Goal: Task Accomplishment & Management: Use online tool/utility

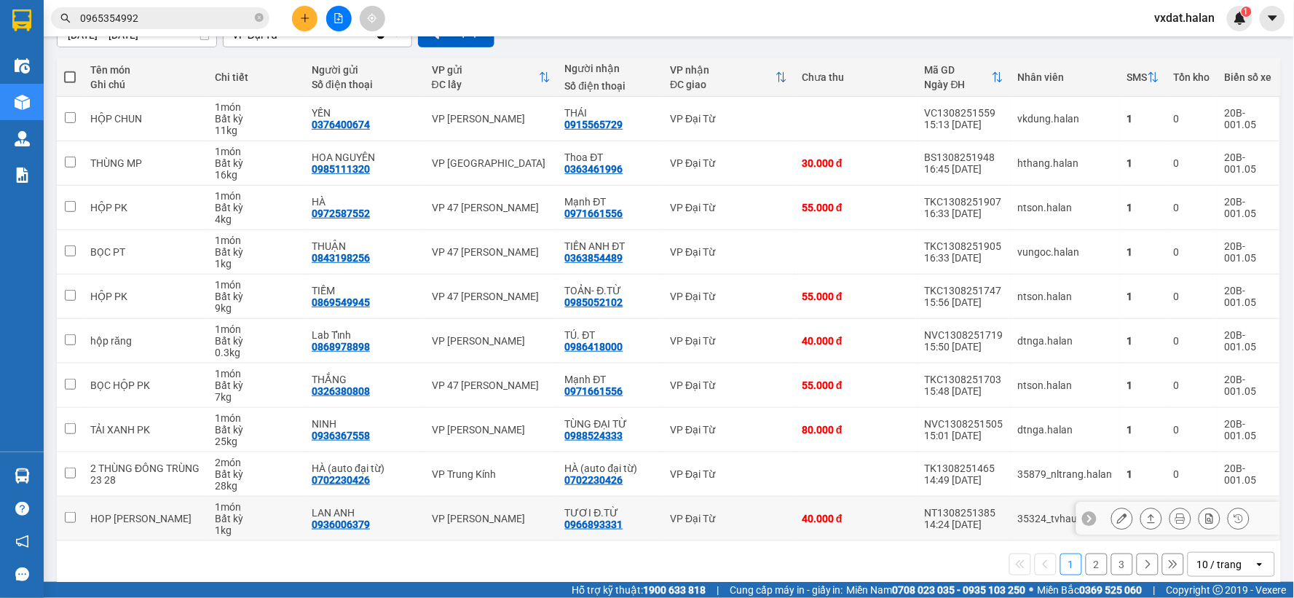
scroll to position [167, 0]
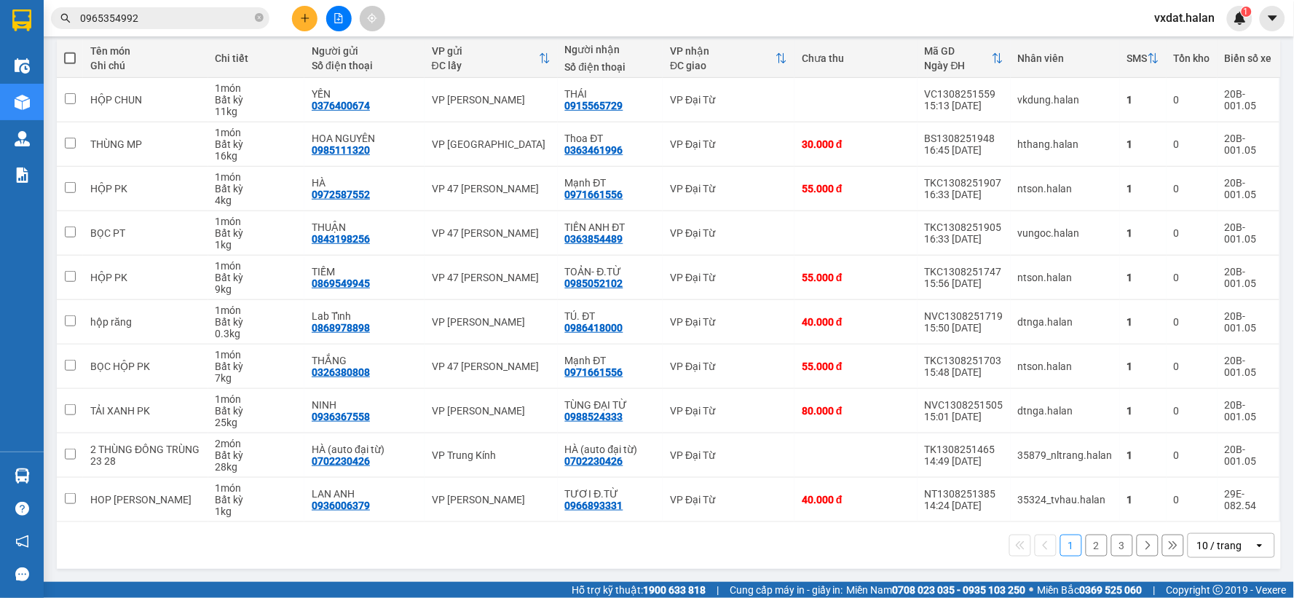
click at [1091, 548] on button "2" at bounding box center [1097, 545] width 22 height 22
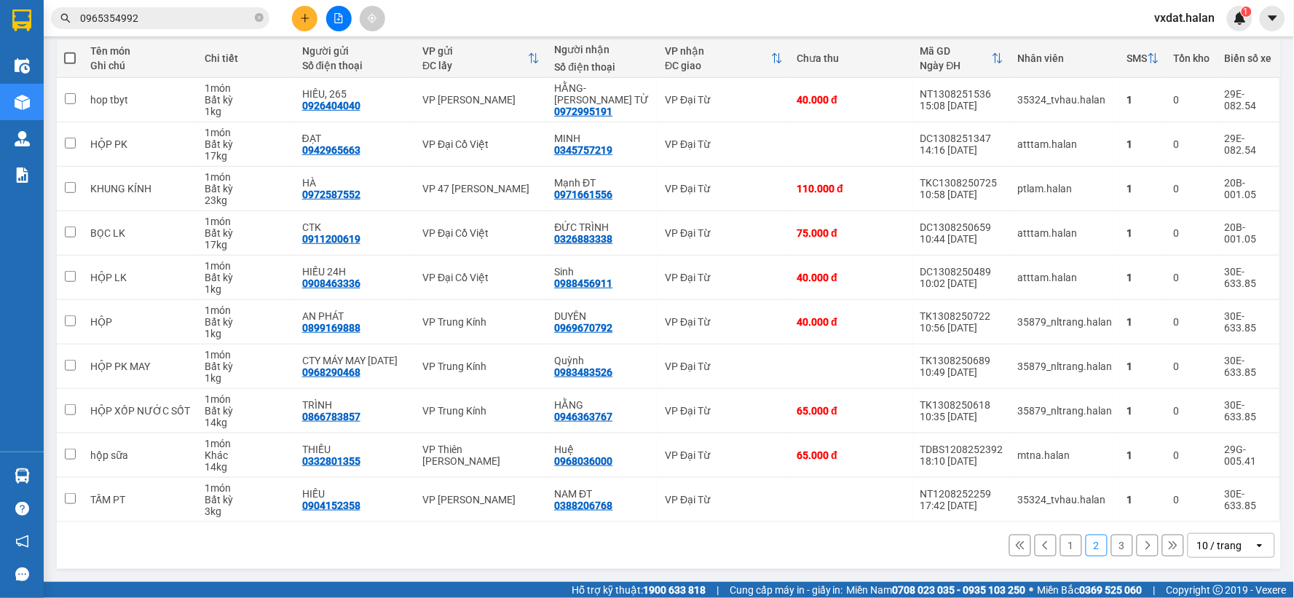
click at [1118, 544] on button "3" at bounding box center [1122, 545] width 22 height 22
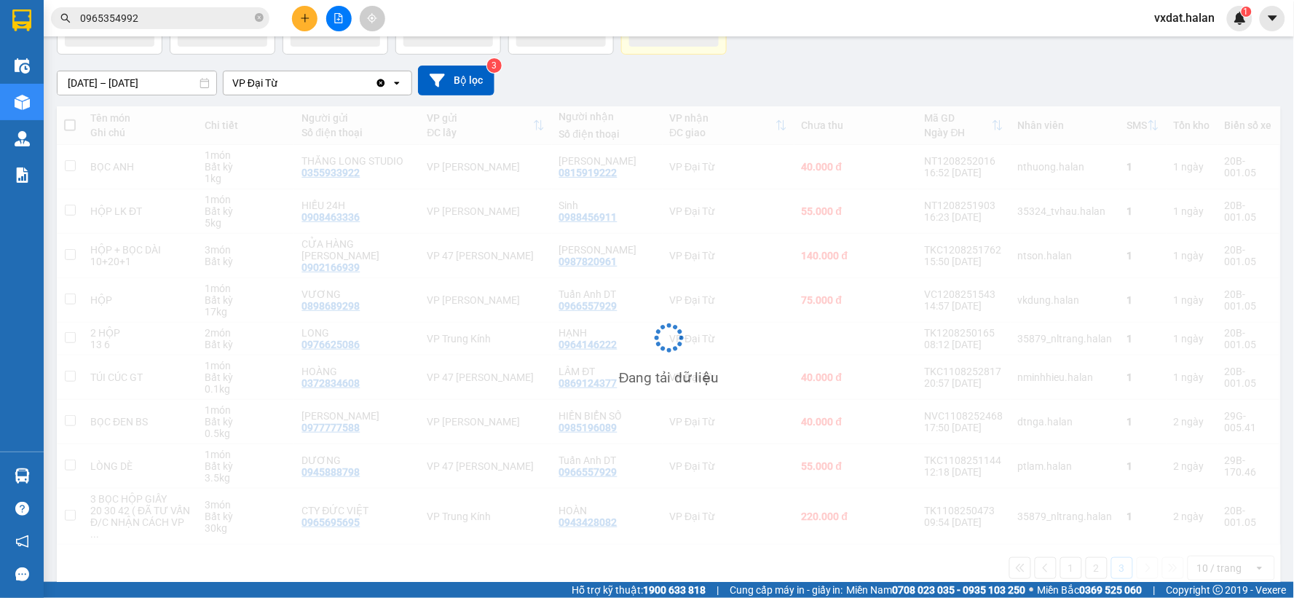
scroll to position [99, 0]
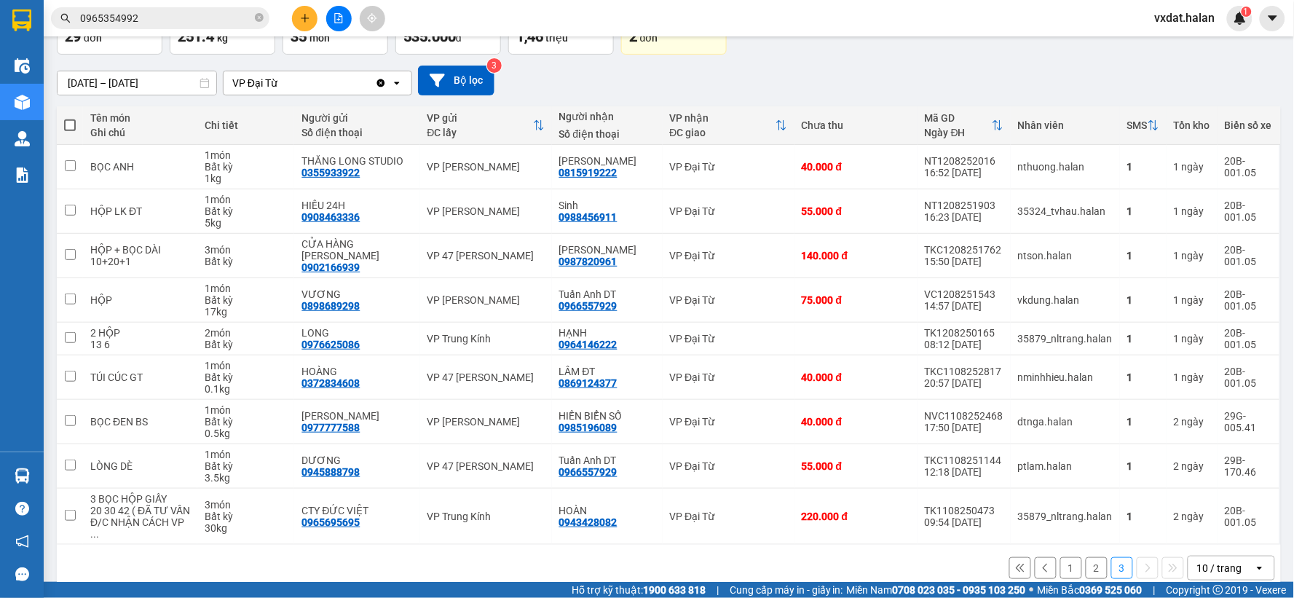
click at [1086, 557] on button "2" at bounding box center [1097, 568] width 22 height 22
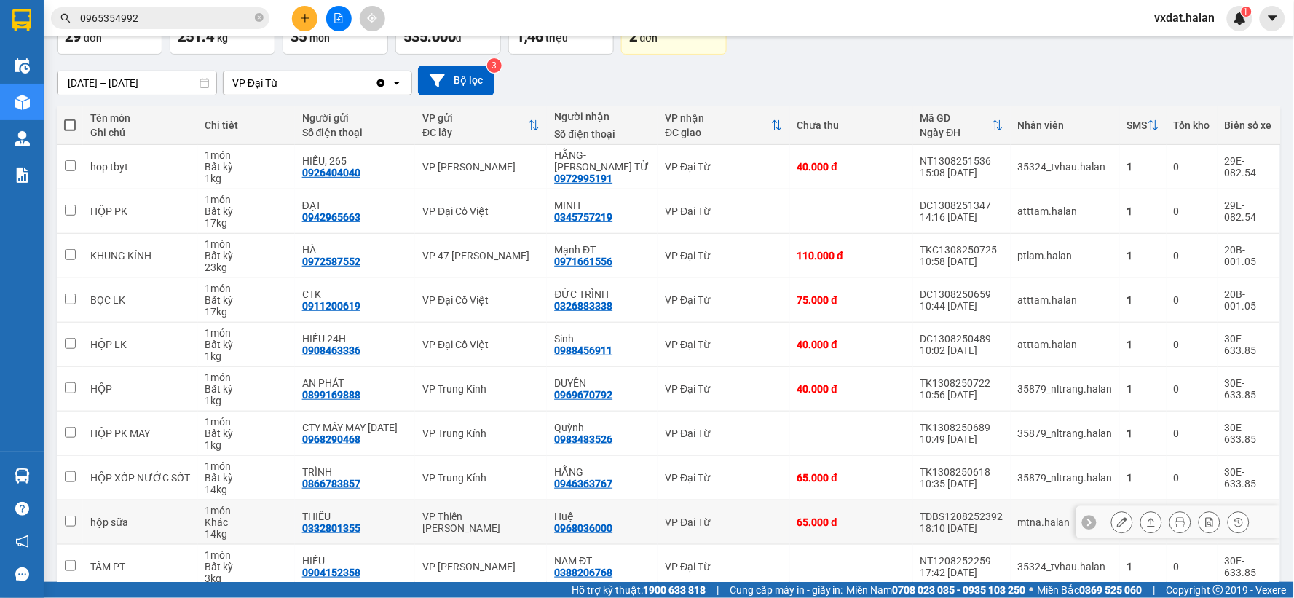
scroll to position [167, 0]
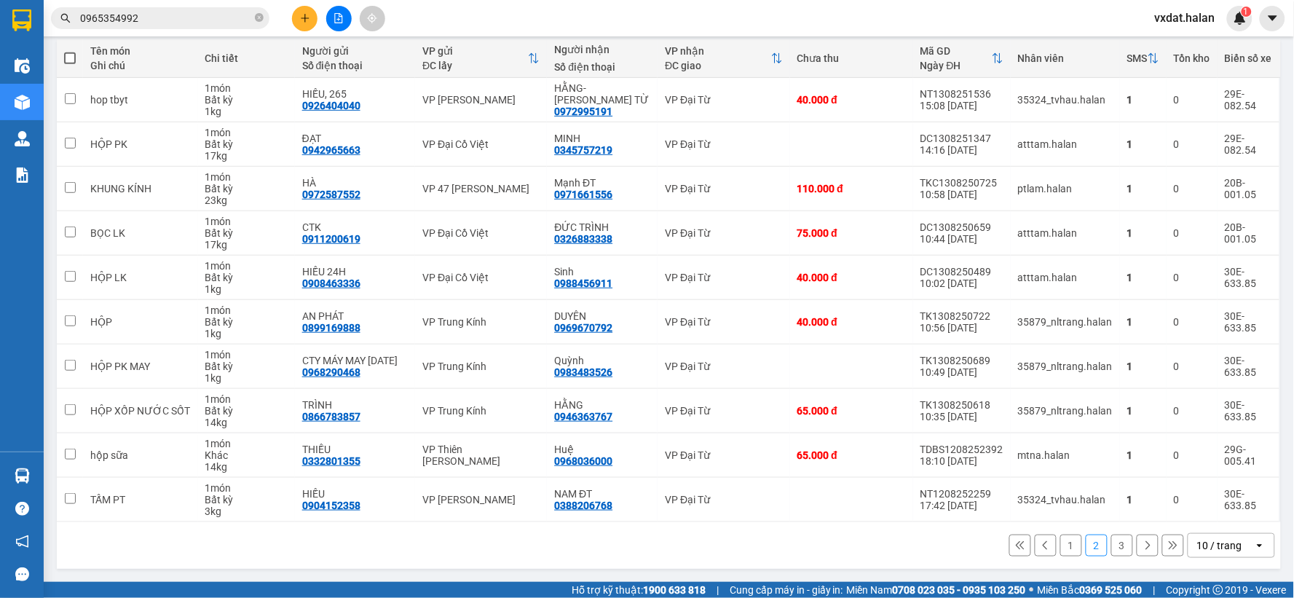
click at [1064, 554] on button "1" at bounding box center [1071, 545] width 22 height 22
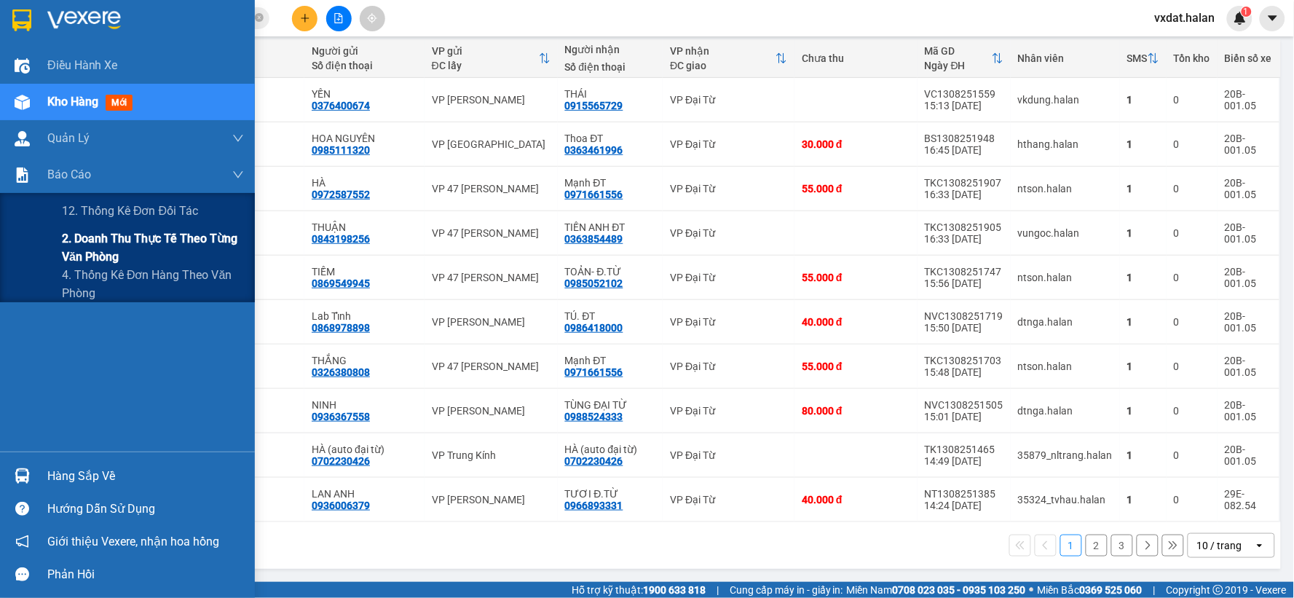
click at [58, 245] on div "2. Doanh thu thực tế theo từng văn phòng" at bounding box center [127, 247] width 255 height 36
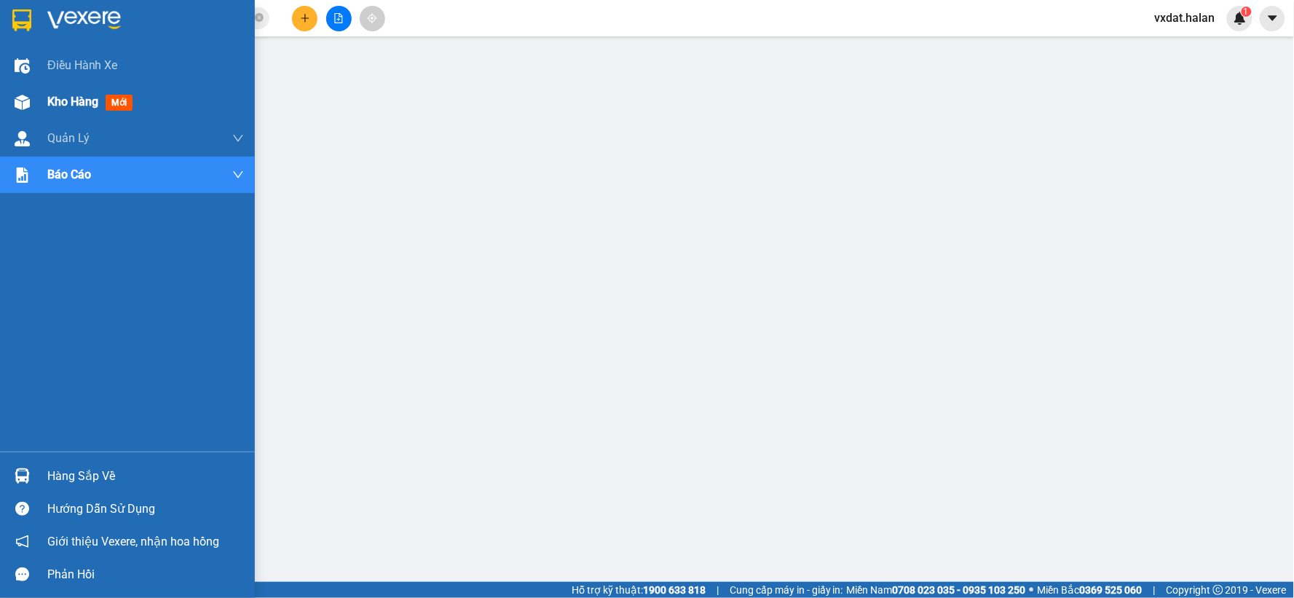
click at [5, 93] on div "Kho hàng mới" at bounding box center [127, 102] width 255 height 36
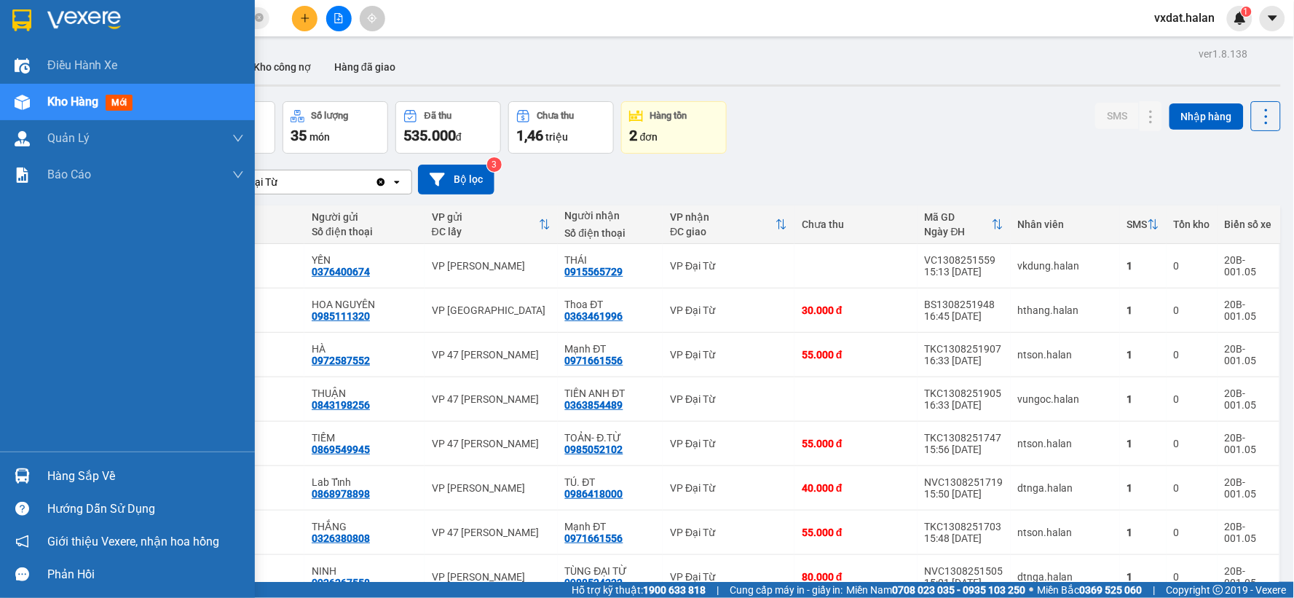
drag, startPoint x: 60, startPoint y: 476, endPoint x: 399, endPoint y: 477, distance: 338.5
click at [18, 474] on img at bounding box center [22, 475] width 15 height 15
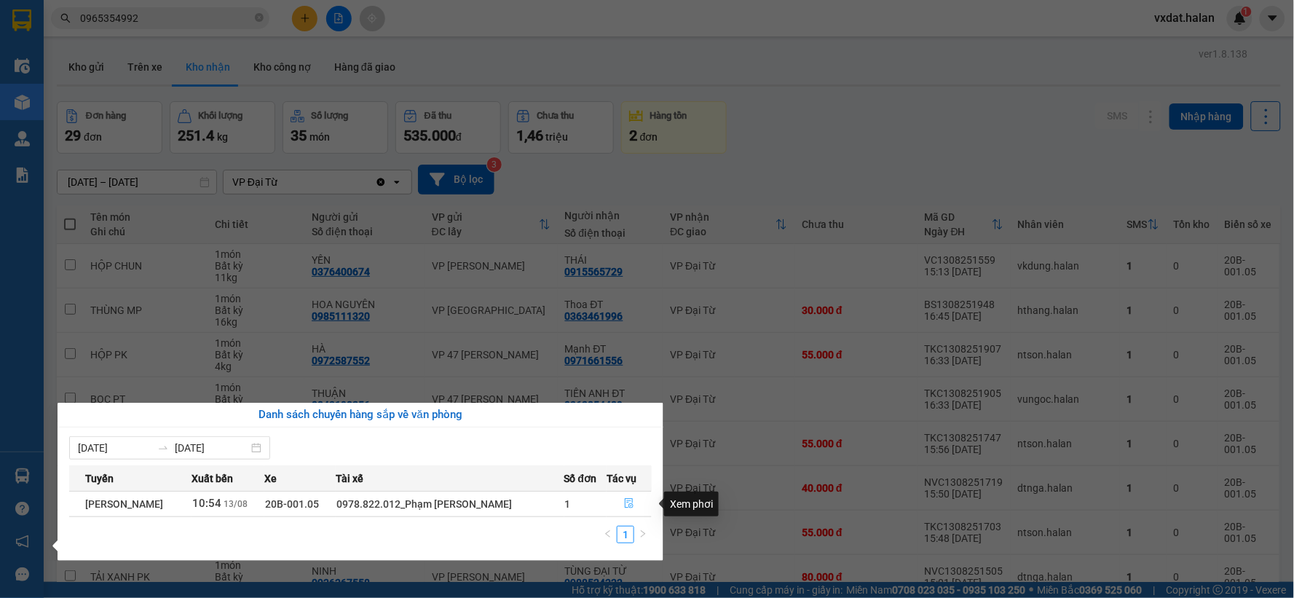
click at [625, 501] on icon "file-done" at bounding box center [629, 503] width 9 height 10
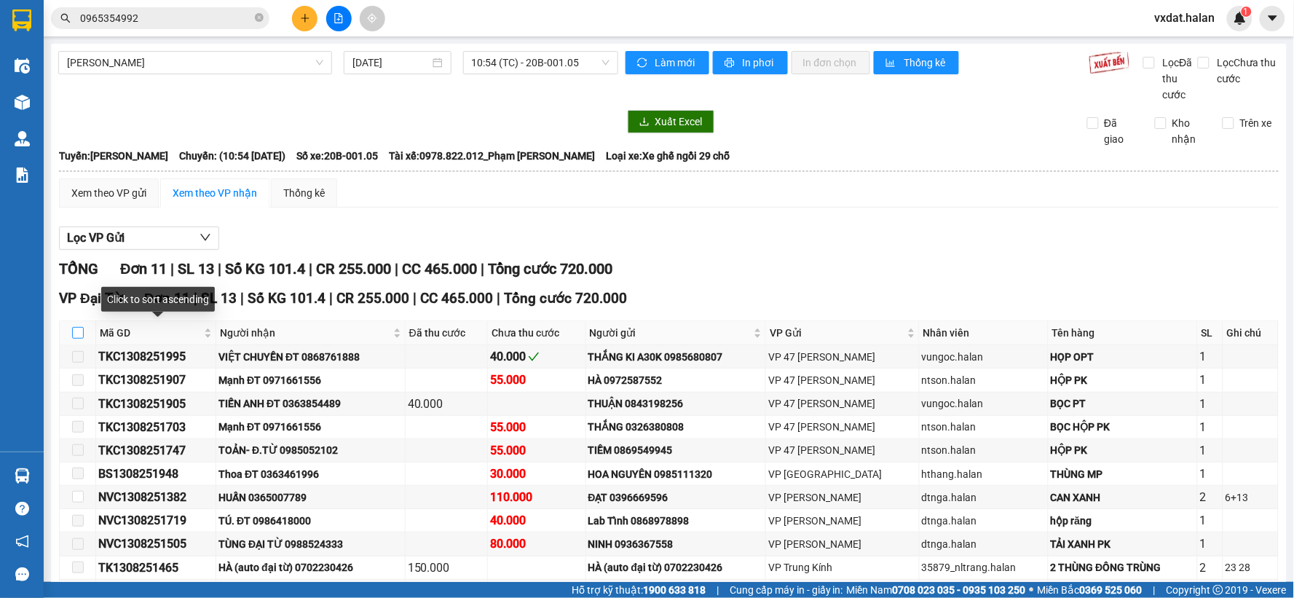
click at [77, 328] on input "checkbox" at bounding box center [78, 333] width 12 height 12
checkbox input "true"
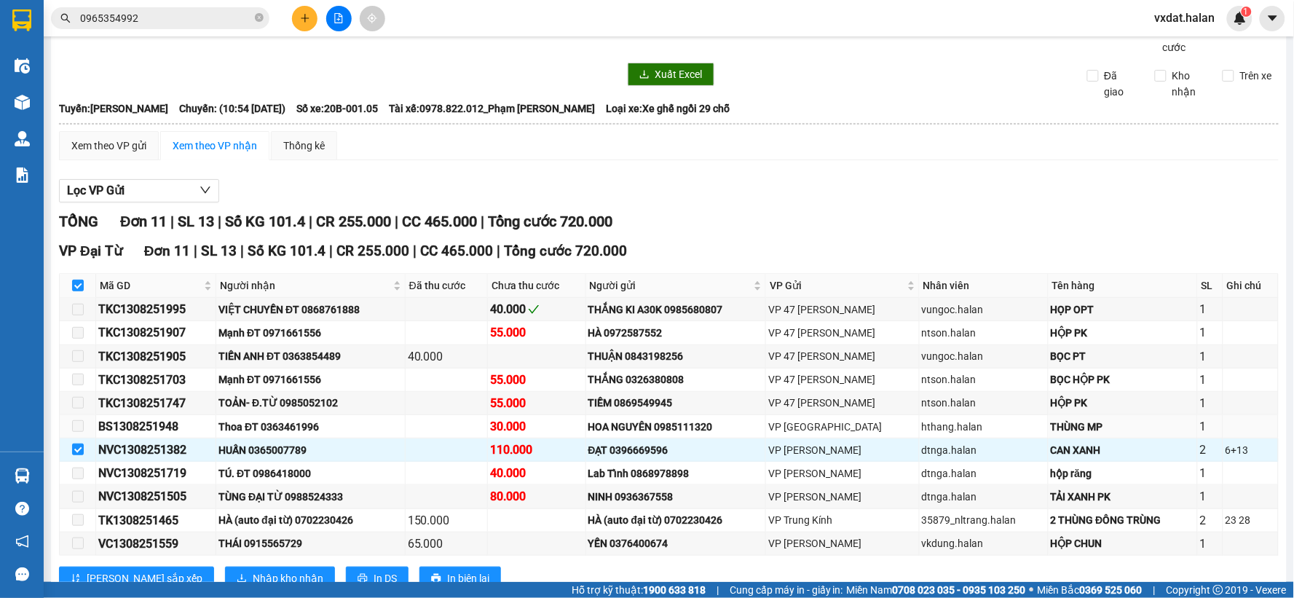
scroll to position [97, 0]
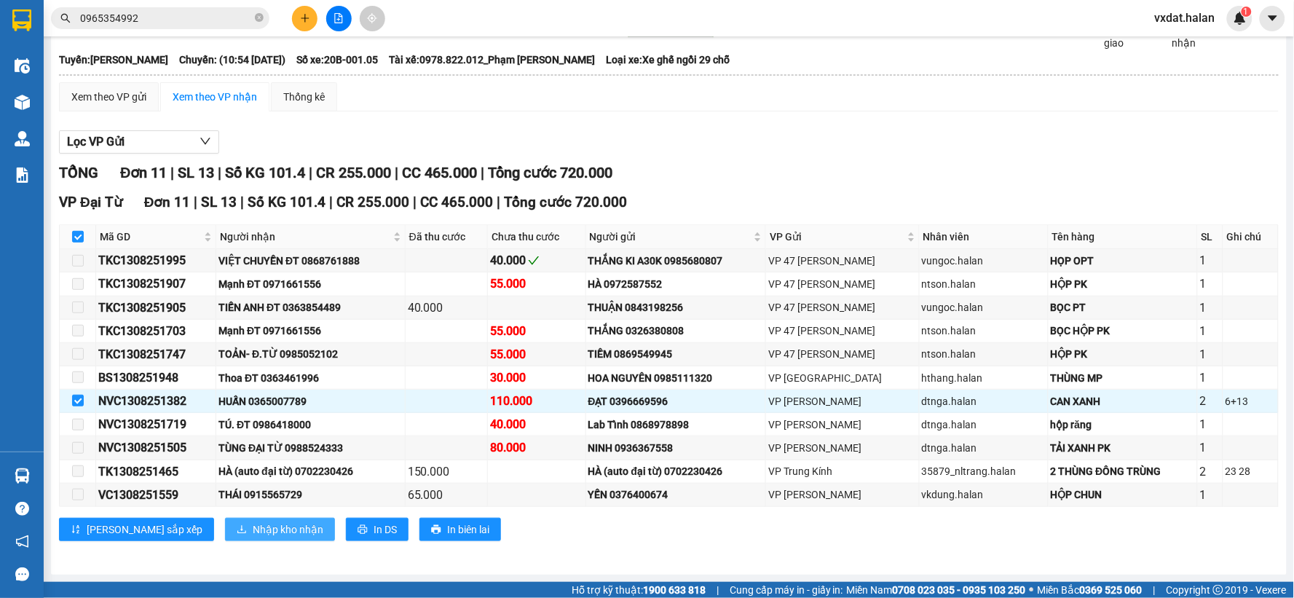
click at [253, 524] on span "Nhập kho nhận" at bounding box center [288, 529] width 71 height 16
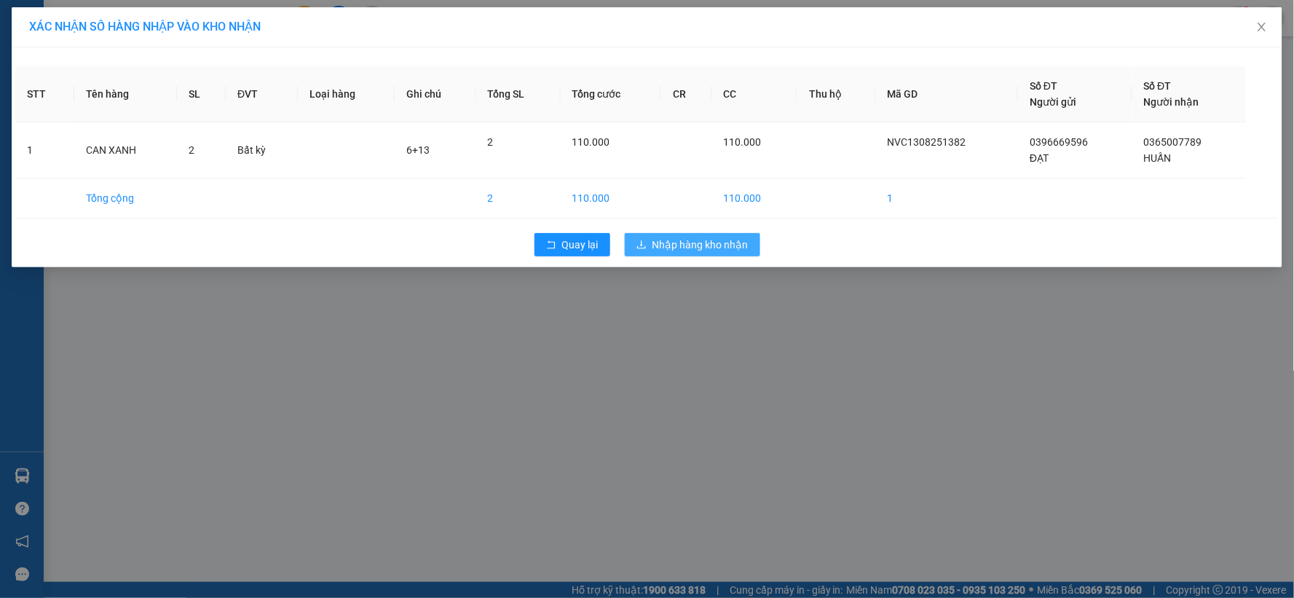
click at [723, 239] on span "Nhập hàng kho nhận" at bounding box center [700, 245] width 96 height 16
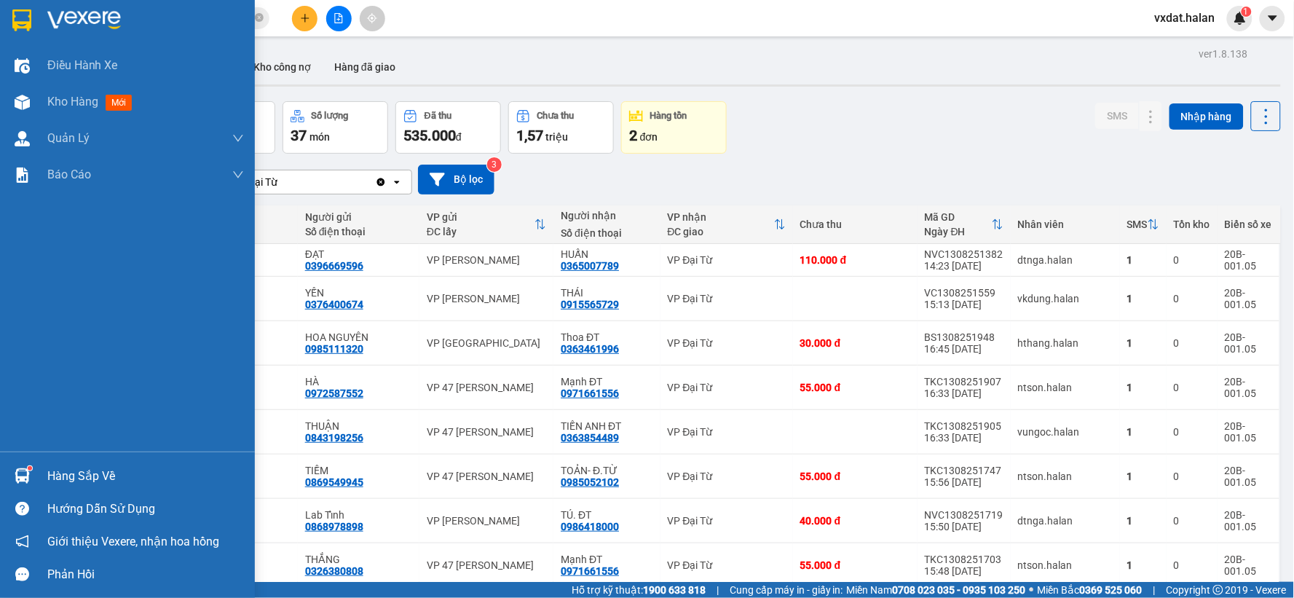
click at [17, 479] on img at bounding box center [22, 475] width 15 height 15
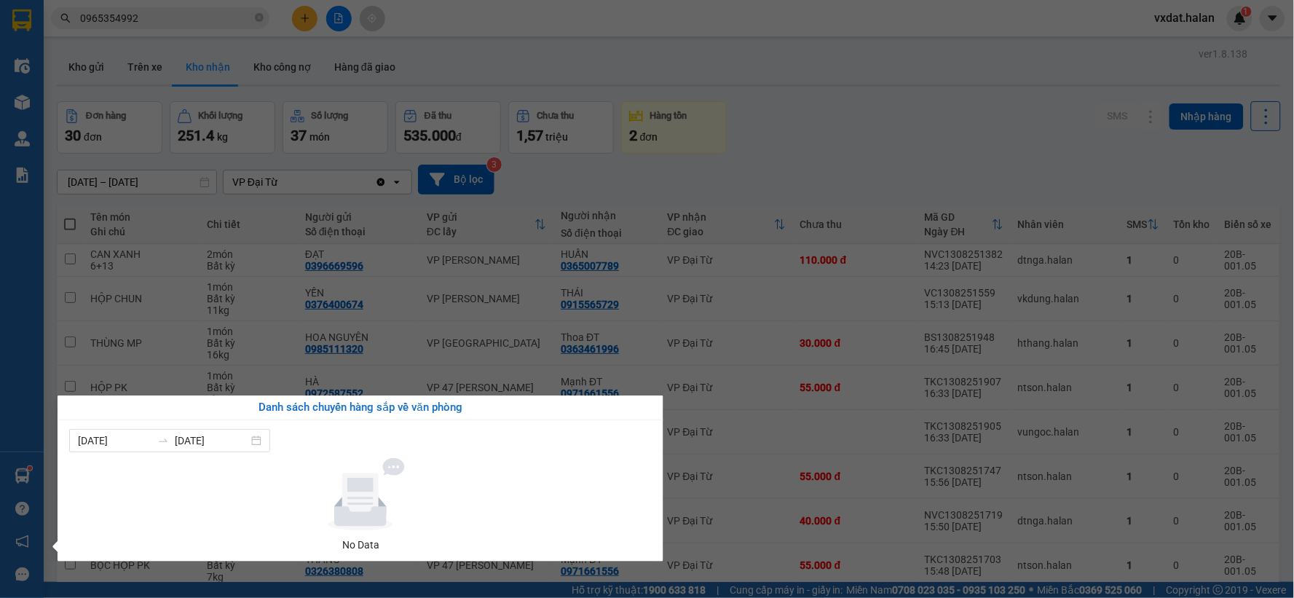
drag, startPoint x: 802, startPoint y: 156, endPoint x: 675, endPoint y: 127, distance: 129.8
click at [802, 154] on section "Kết quả tìm kiếm ( 415 ) Bộ lọc Mã ĐH Trạng thái Món hàng Thu hộ Tổng cước Chưa…" at bounding box center [647, 299] width 1294 height 598
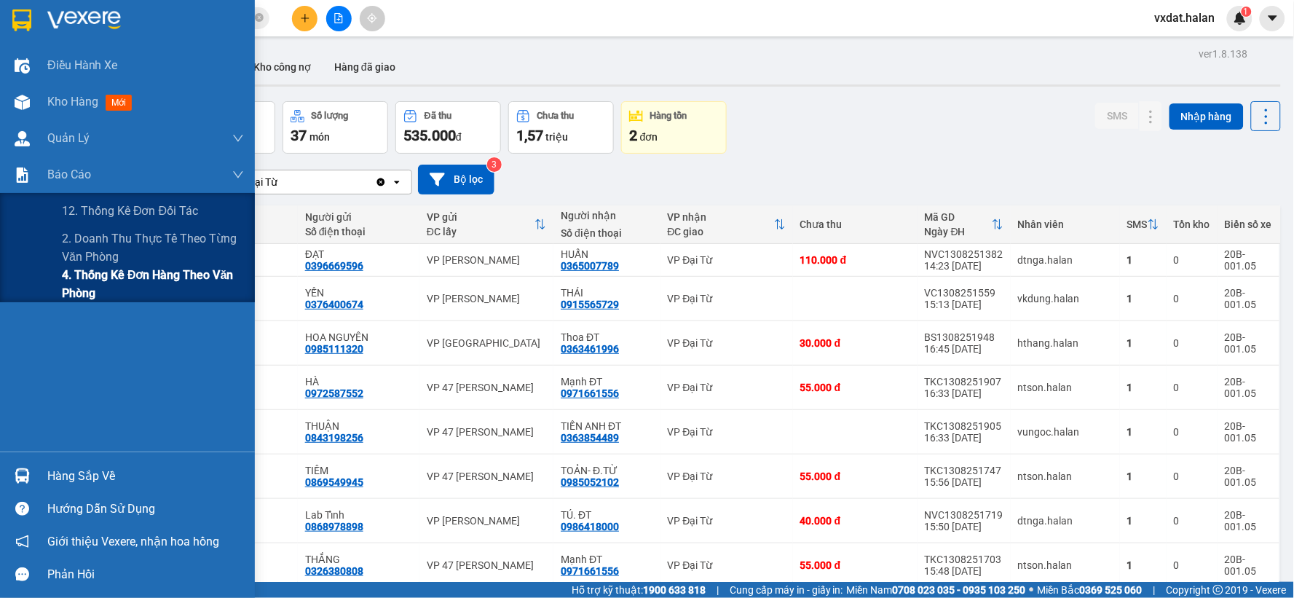
click at [90, 286] on span "4. Thống kê đơn hàng theo văn phòng" at bounding box center [153, 284] width 182 height 36
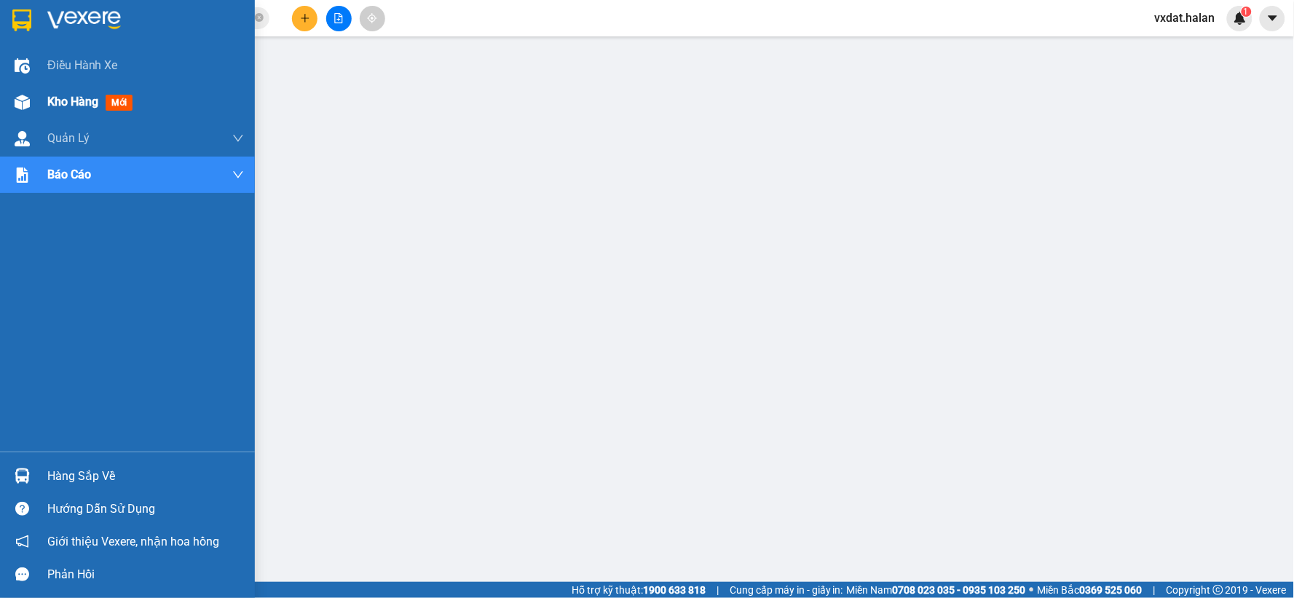
click at [27, 103] on img at bounding box center [22, 102] width 15 height 15
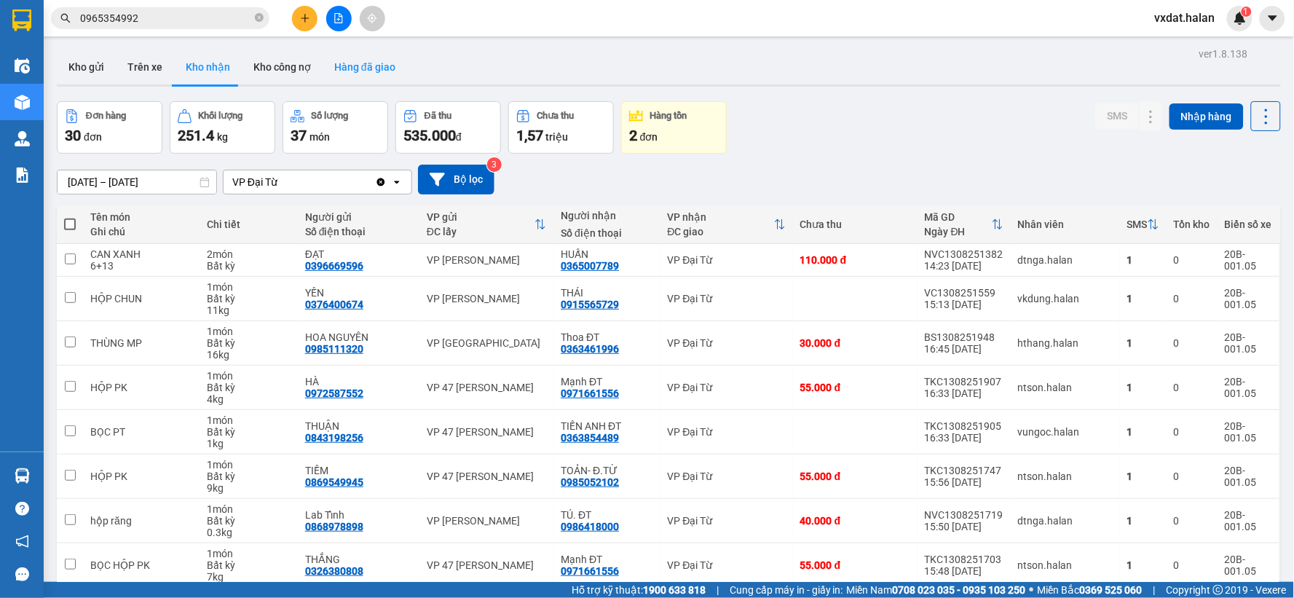
click at [364, 70] on button "Hàng đã giao" at bounding box center [365, 67] width 84 height 35
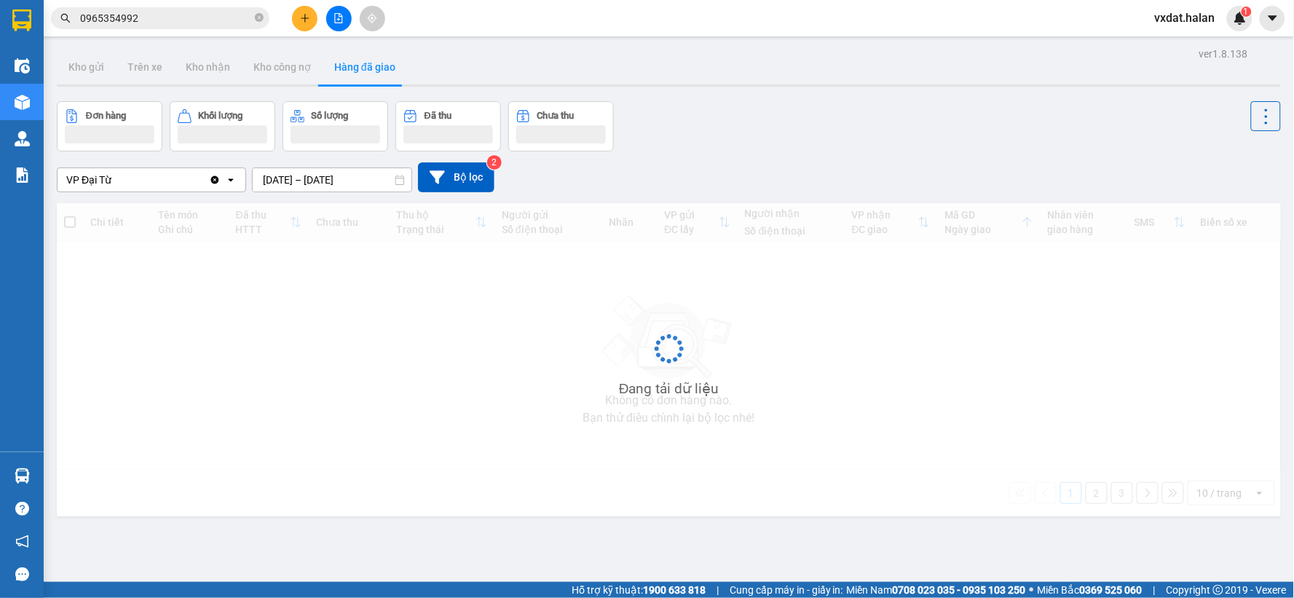
click at [296, 186] on div "ver 1.8.138 Kho gửi Trên xe Kho nhận Kho công nợ Hàng đã giao Đơn hàng Khối lượ…" at bounding box center [668, 343] width 1235 height 598
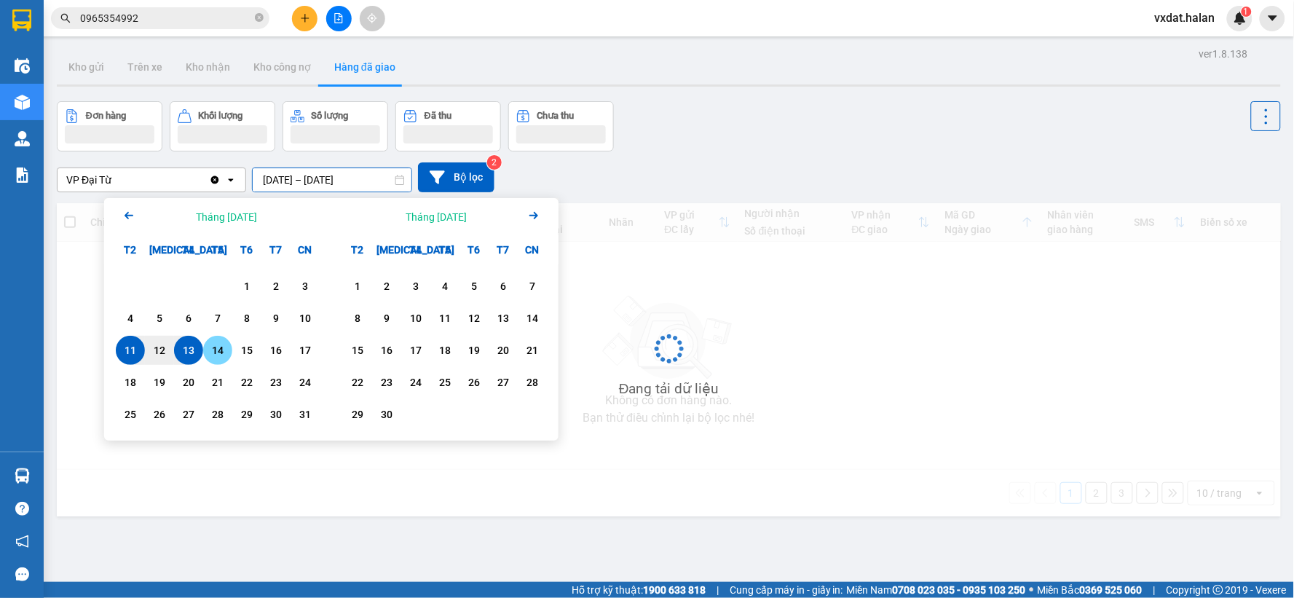
click at [194, 351] on div "13" at bounding box center [188, 349] width 20 height 17
type input "[DATE] – [DATE]"
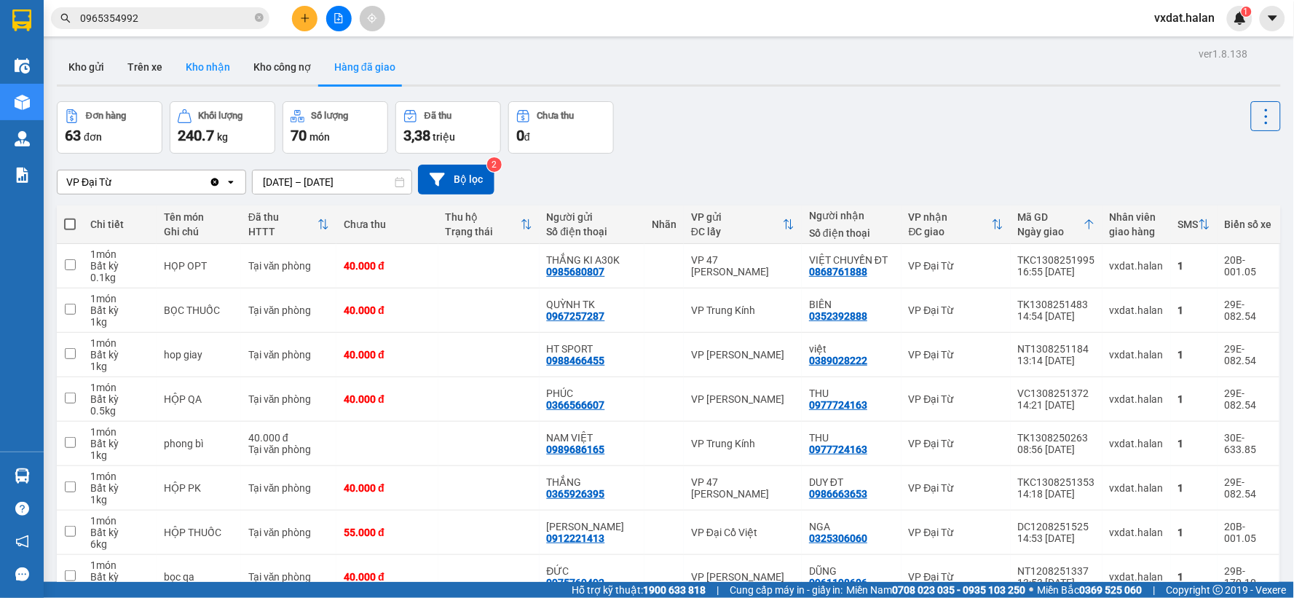
click at [200, 60] on button "Kho nhận" at bounding box center [208, 67] width 68 height 35
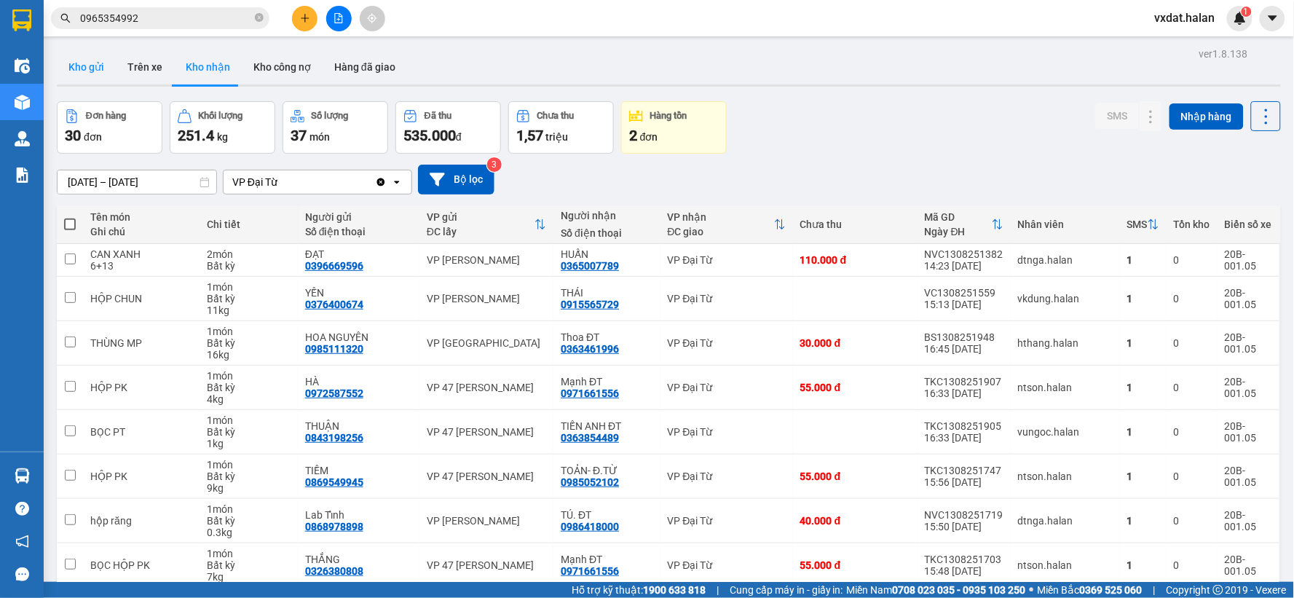
click at [76, 66] on button "Kho gửi" at bounding box center [86, 67] width 59 height 35
